Goal: Find specific page/section: Find specific page/section

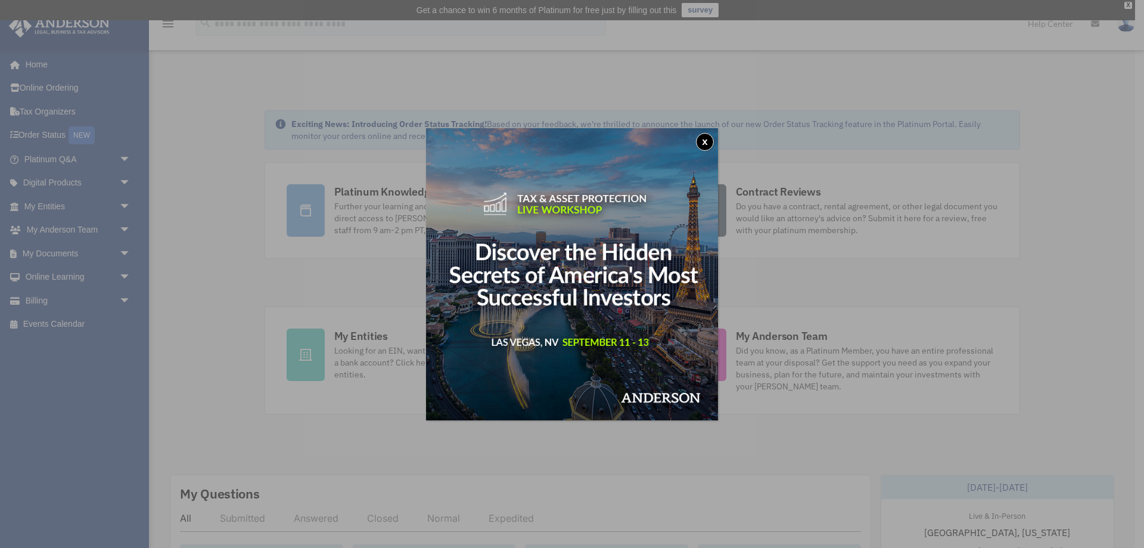
drag, startPoint x: 706, startPoint y: 143, endPoint x: 704, endPoint y: 150, distance: 6.8
click at [706, 145] on button "x" at bounding box center [705, 142] width 18 height 18
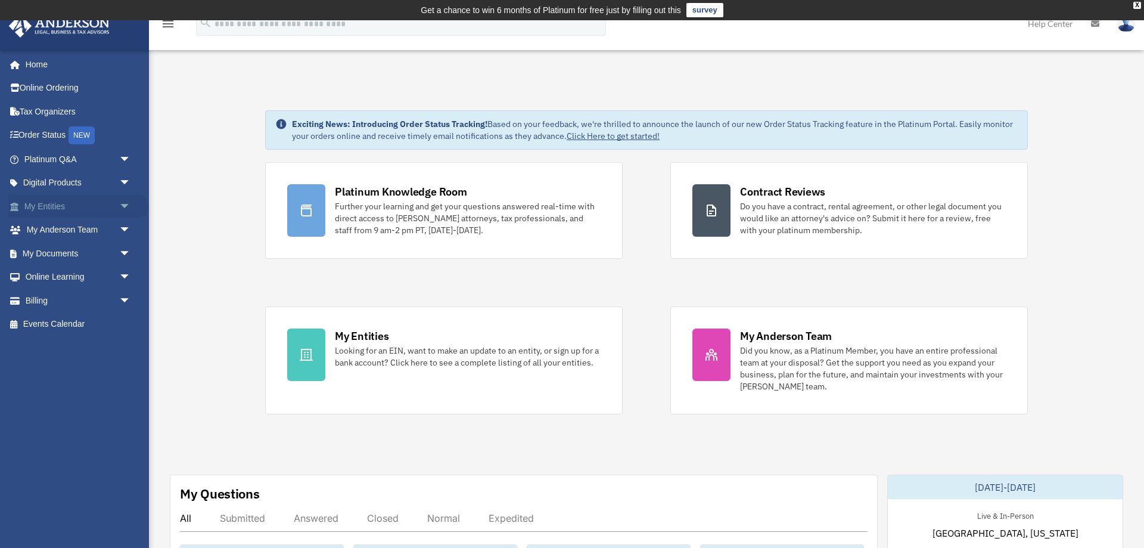
click at [121, 208] on span "arrow_drop_down" at bounding box center [131, 206] width 24 height 24
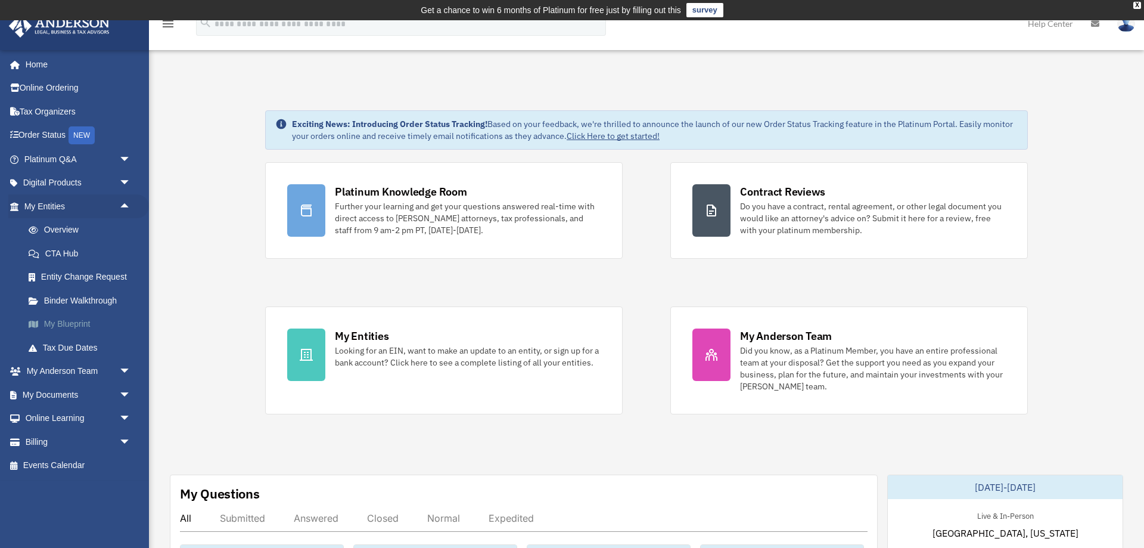
click at [67, 316] on link "My Blueprint" at bounding box center [83, 324] width 132 height 24
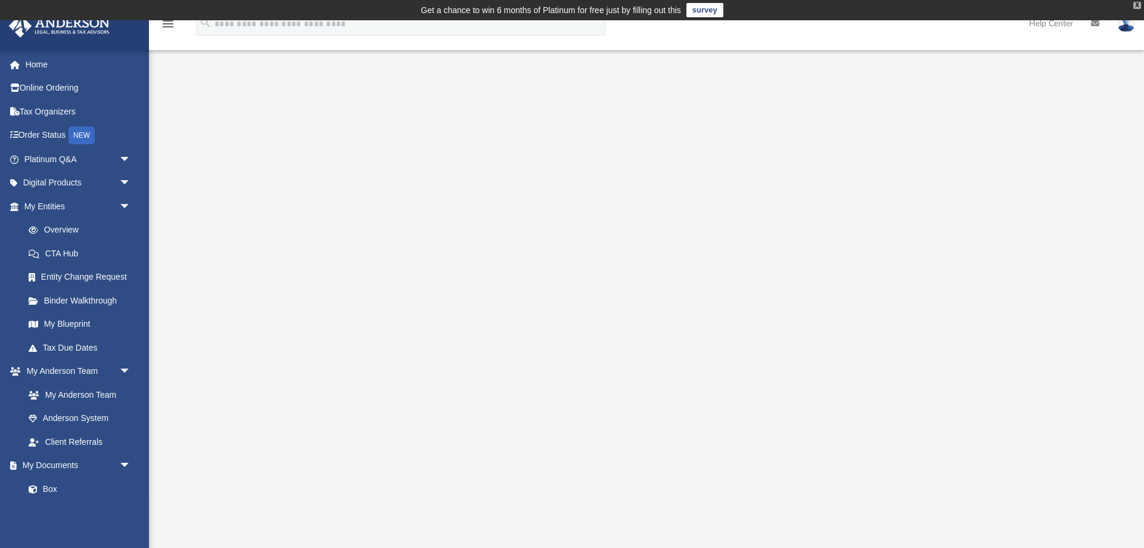
click at [1136, 4] on div "X" at bounding box center [1138, 5] width 8 height 7
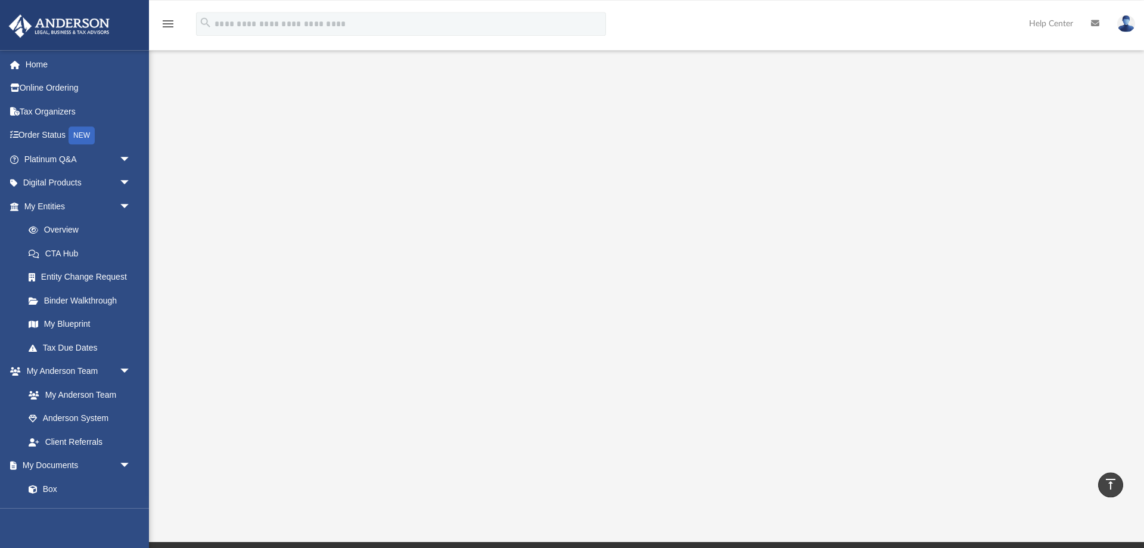
scroll to position [61, 0]
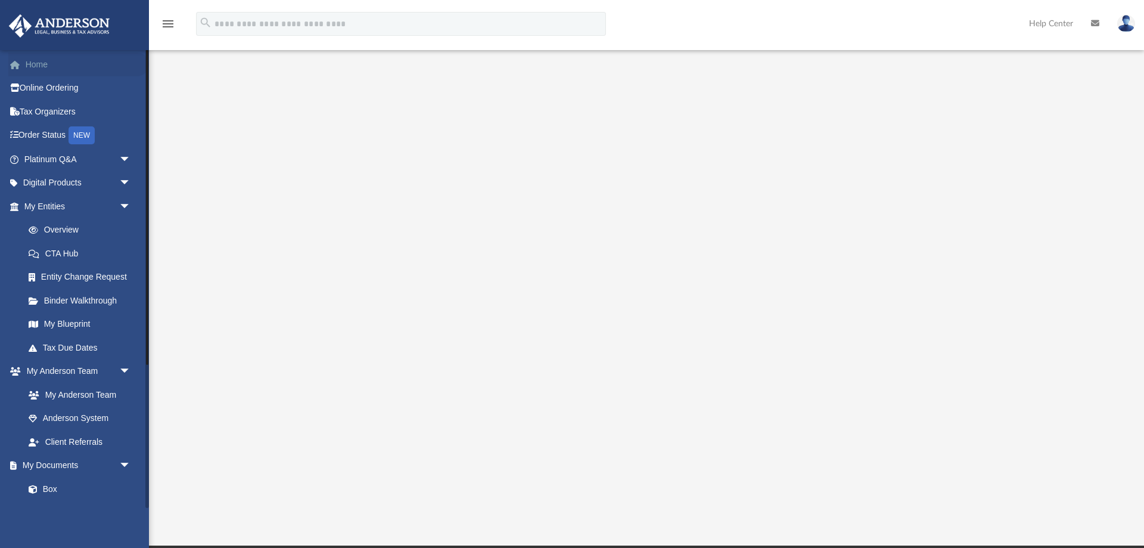
click at [41, 63] on link "Home" at bounding box center [78, 64] width 141 height 24
